Goal: Check status: Check status

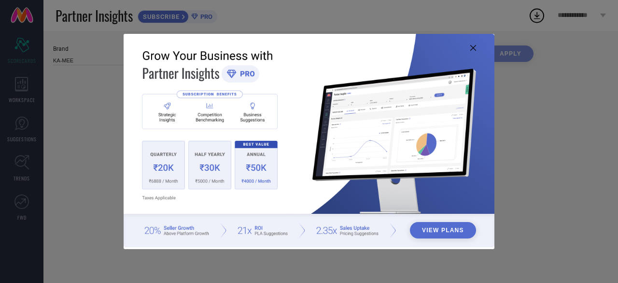
type input "All"
click at [472, 50] on icon at bounding box center [474, 48] width 6 height 6
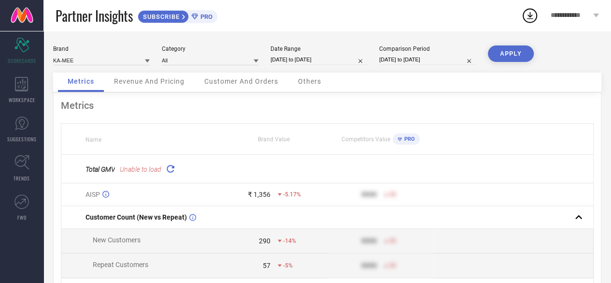
select select "7"
select select "2025"
select select "8"
select select "2025"
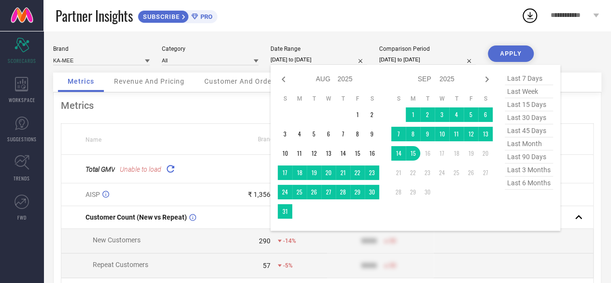
click at [340, 60] on input "[DATE] to [DATE]" at bounding box center [319, 60] width 97 height 10
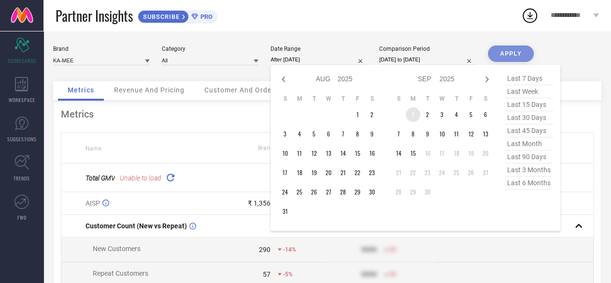
click at [413, 115] on td "1" at bounding box center [413, 114] width 14 height 14
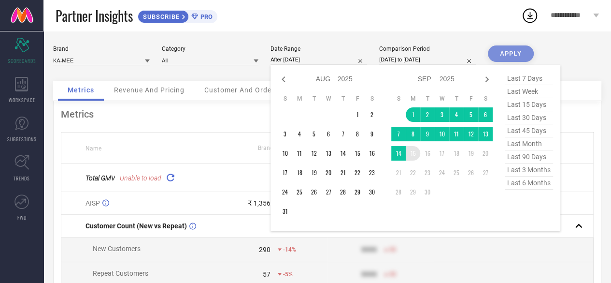
type input "[DATE] to [DATE]"
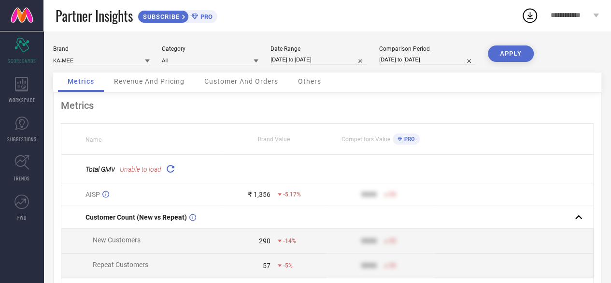
click at [509, 56] on button "APPLY" at bounding box center [511, 53] width 46 height 16
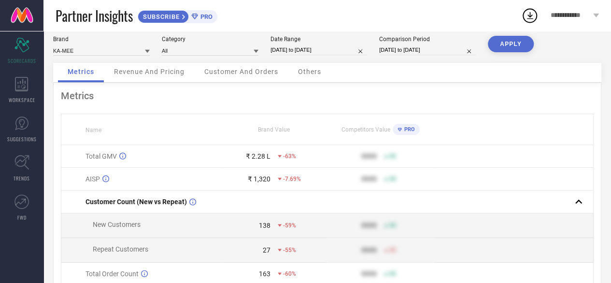
scroll to position [8, 0]
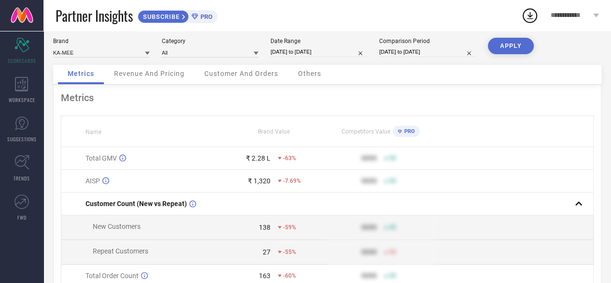
select select "8"
select select "2025"
select select "9"
select select "2025"
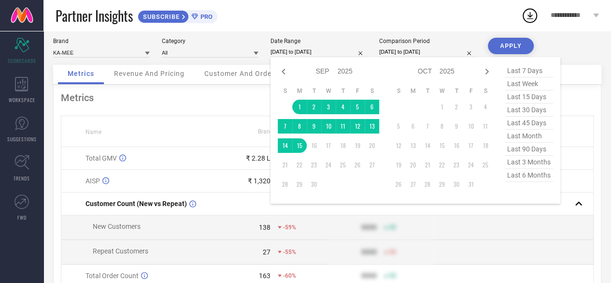
click at [350, 52] on input "[DATE] to [DATE]" at bounding box center [319, 52] width 97 height 10
click at [280, 72] on icon at bounding box center [284, 72] width 12 height 12
select select "7"
select select "2025"
select select "8"
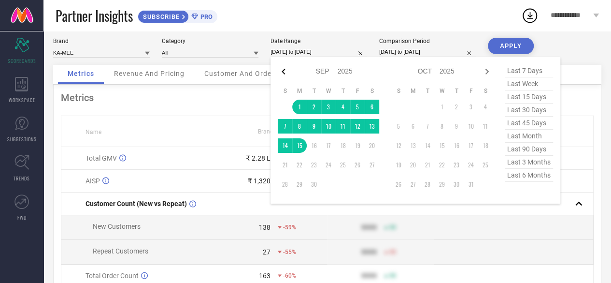
select select "2025"
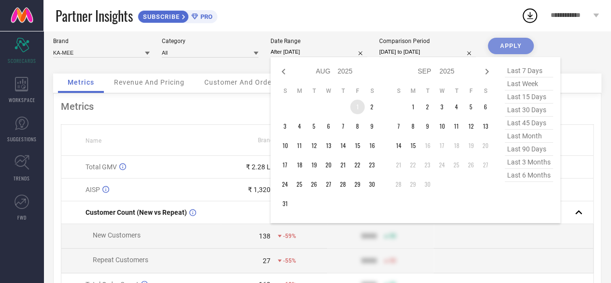
click at [358, 112] on td "1" at bounding box center [357, 107] width 14 height 14
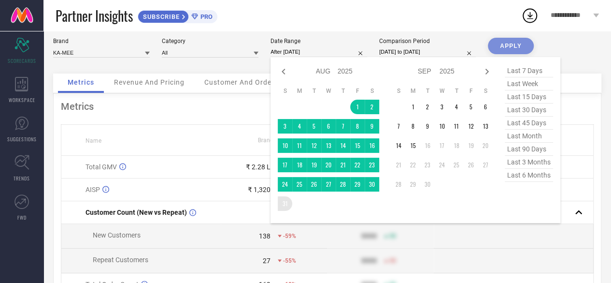
type input "[DATE] to [DATE]"
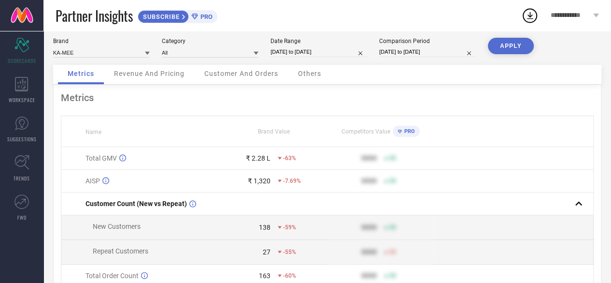
click at [516, 47] on button "APPLY" at bounding box center [511, 46] width 46 height 16
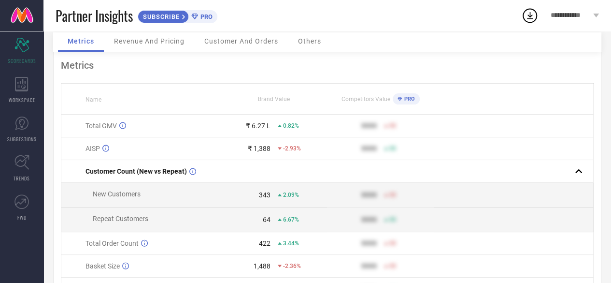
scroll to position [0, 0]
